Goal: Navigation & Orientation: Find specific page/section

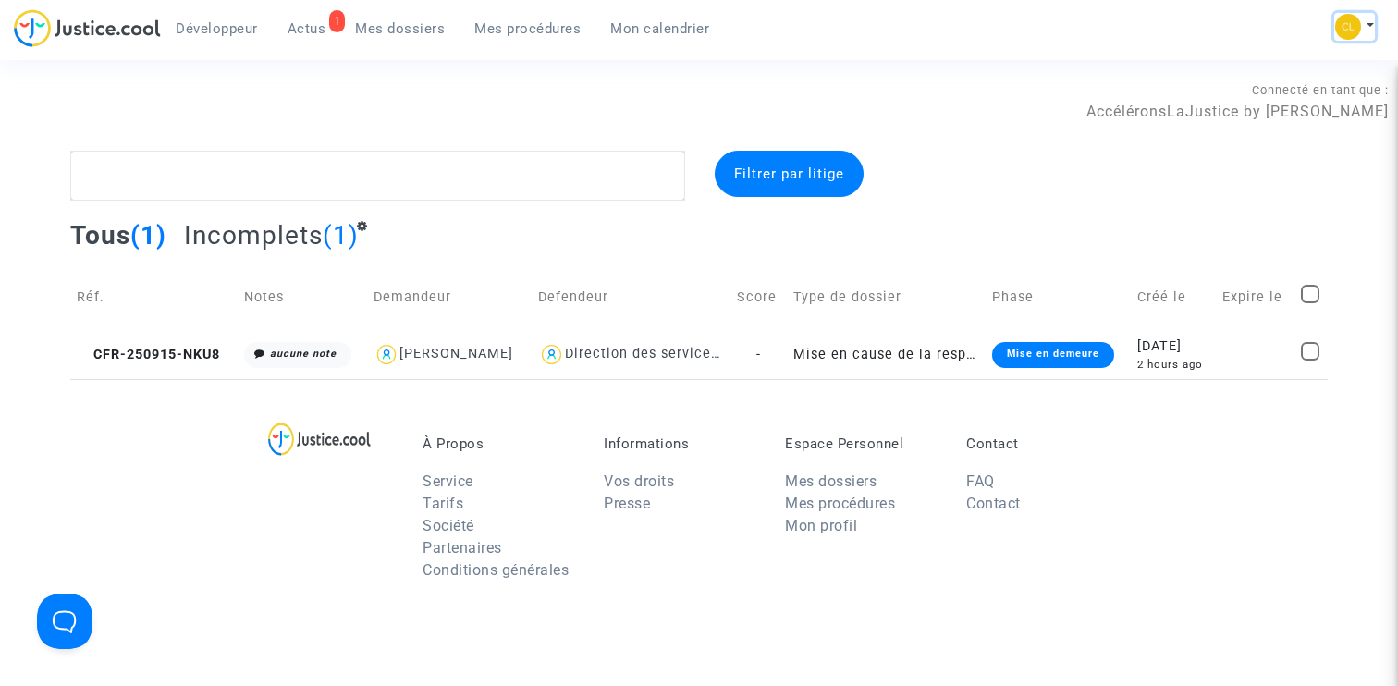
click at [1369, 19] on button at bounding box center [1354, 27] width 41 height 28
click at [1257, 92] on link "Changer de compte" at bounding box center [1280, 95] width 187 height 30
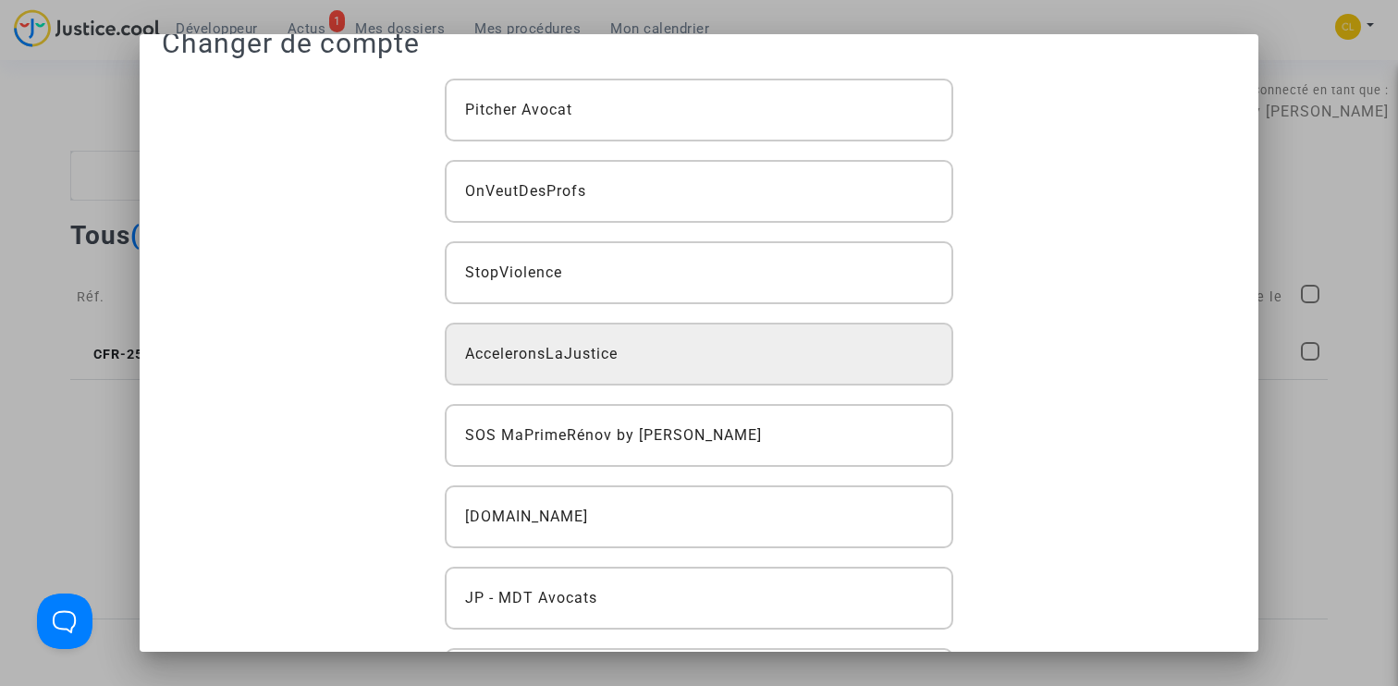
scroll to position [57, 0]
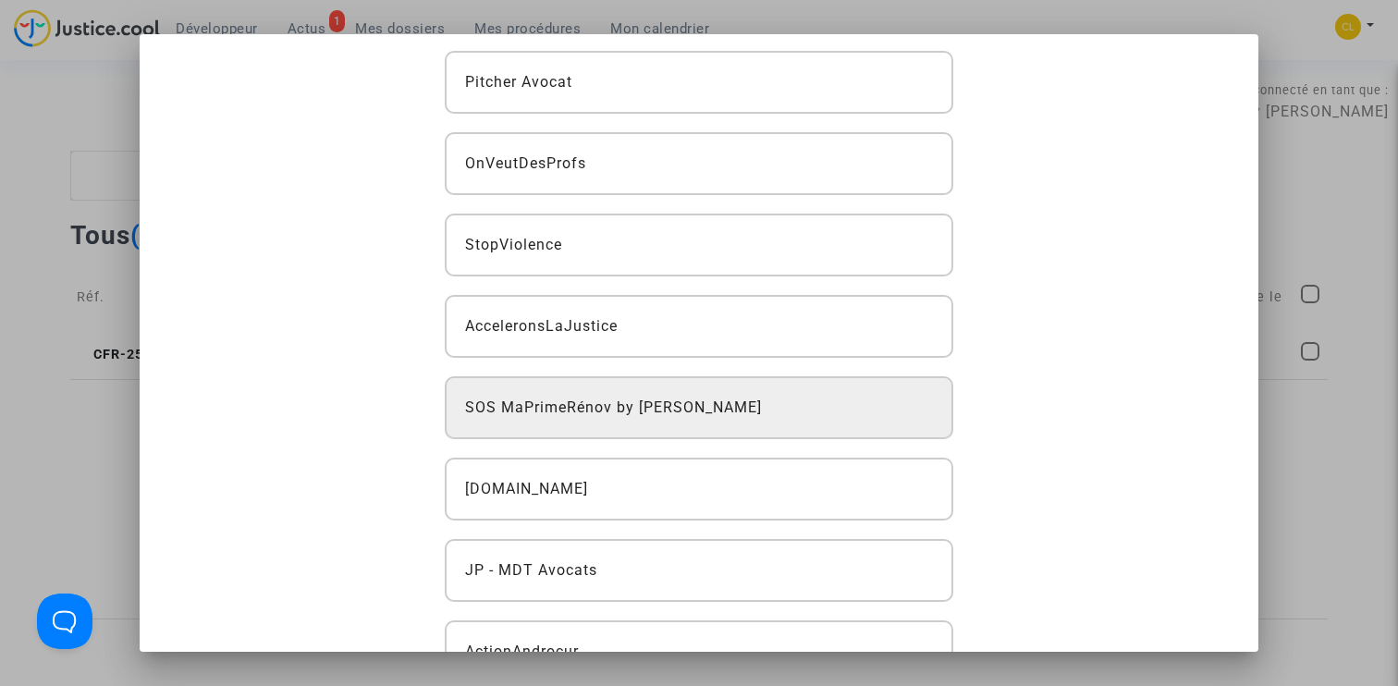
click at [657, 418] on span "SOS MaPrimeRénov by [PERSON_NAME]" at bounding box center [613, 408] width 297 height 22
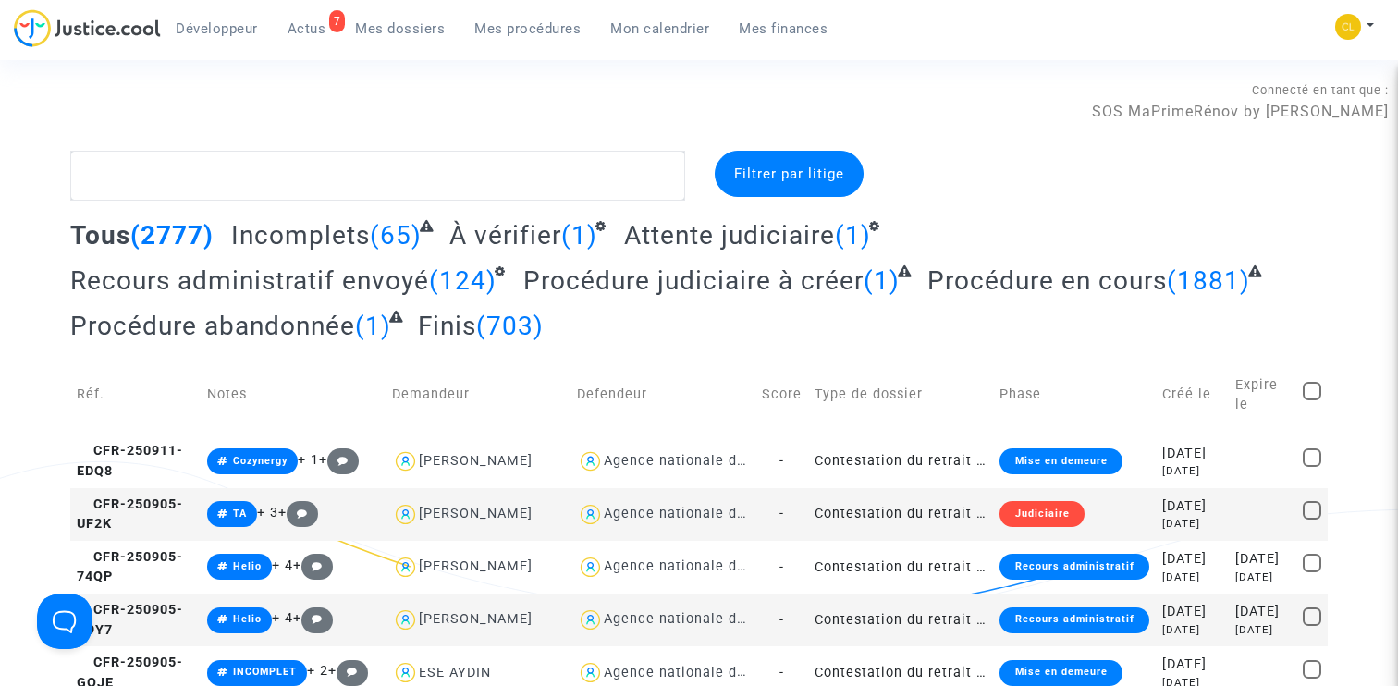
click at [640, 29] on span "Mon calendrier" at bounding box center [659, 28] width 99 height 17
